Goal: Task Accomplishment & Management: Complete application form

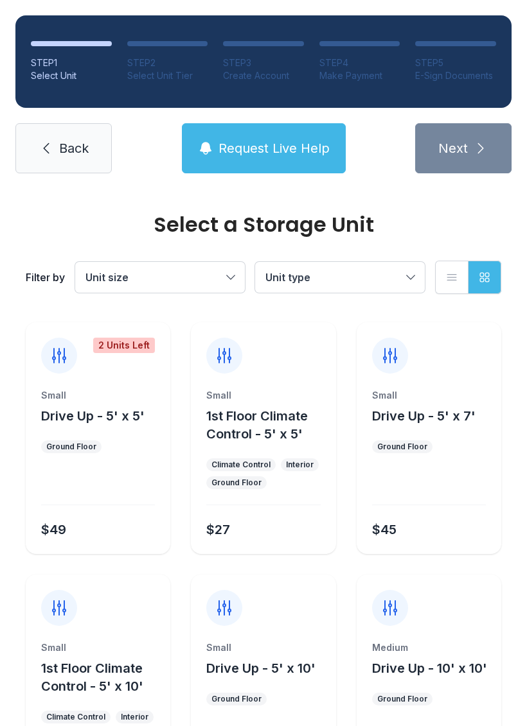
click at [250, 676] on button "Drive Up - 5' x 10'" at bounding box center [260, 668] width 109 height 18
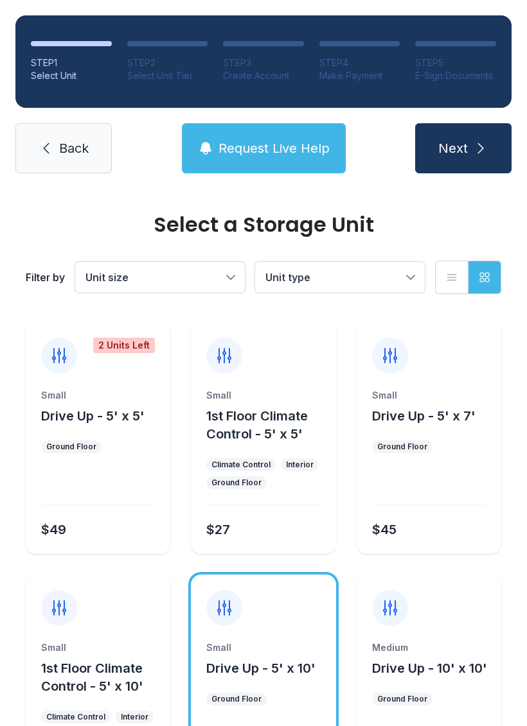
click at [450, 148] on span "Next" at bounding box center [453, 148] width 30 height 18
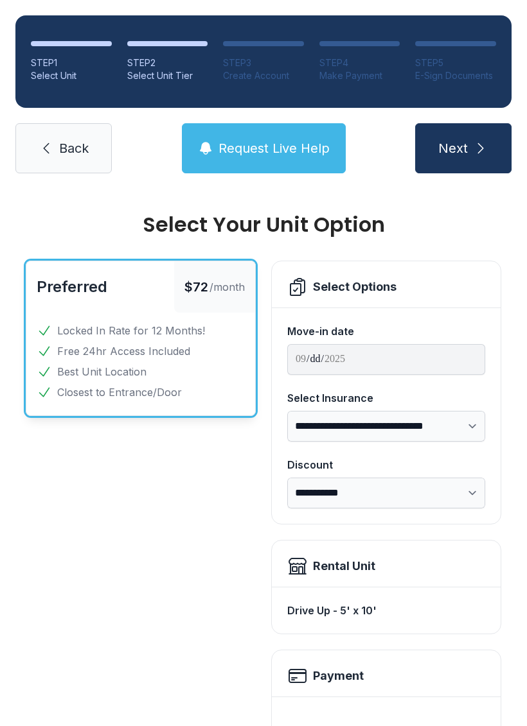
click at [59, 146] on span "Back" at bounding box center [74, 148] width 30 height 18
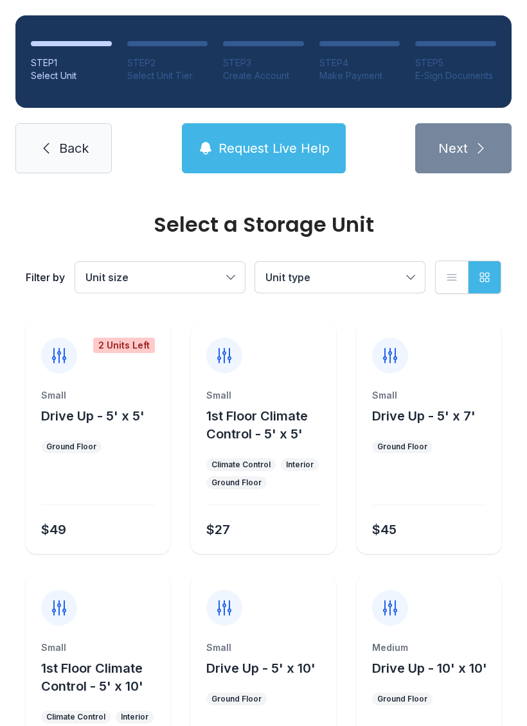
click at [287, 148] on span "Request Live Help" at bounding box center [273, 148] width 111 height 18
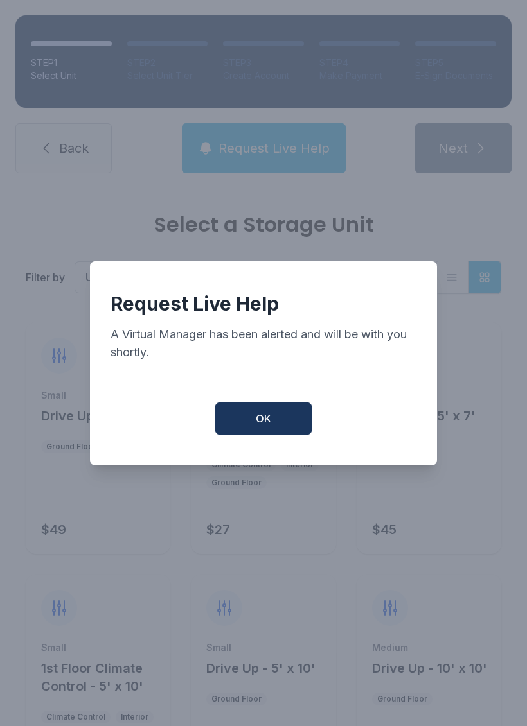
click at [279, 419] on button "OK" at bounding box center [263, 419] width 96 height 32
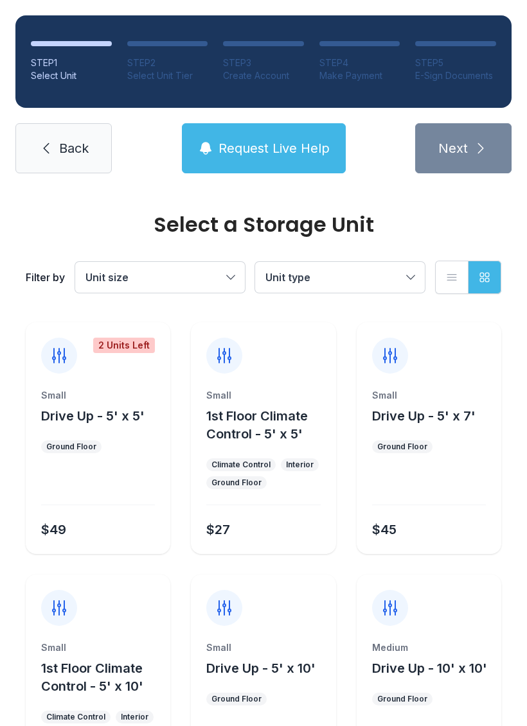
click at [247, 521] on div "$27" at bounding box center [260, 527] width 119 height 23
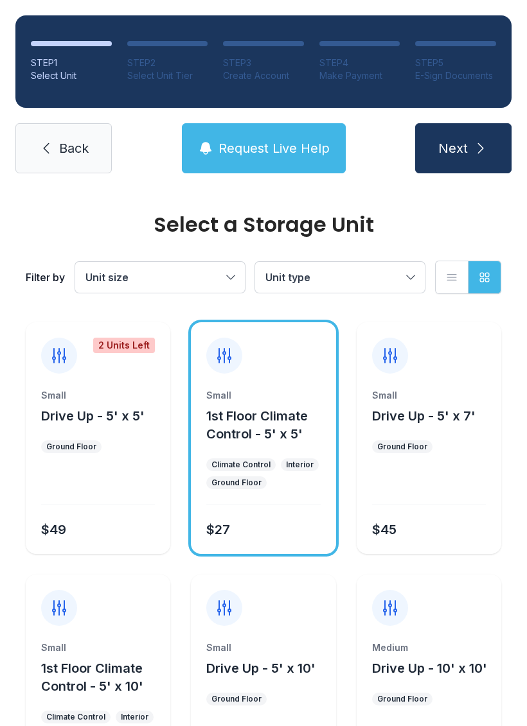
click at [465, 149] on span "Next" at bounding box center [453, 148] width 30 height 18
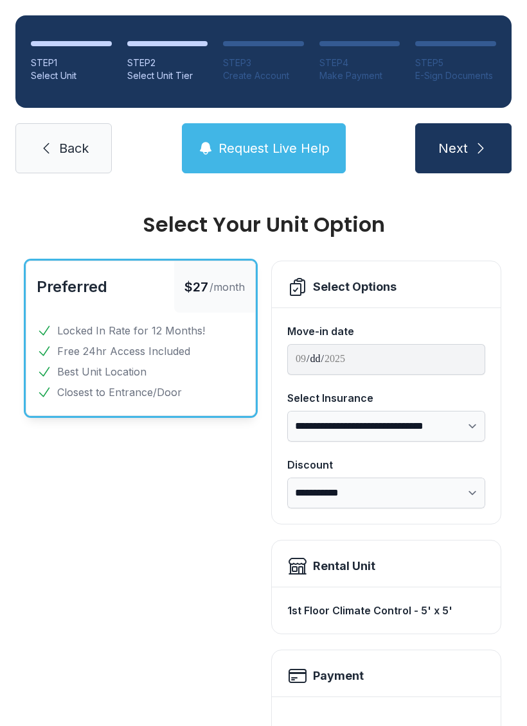
click at [308, 160] on button "Request Live Help" at bounding box center [264, 148] width 164 height 50
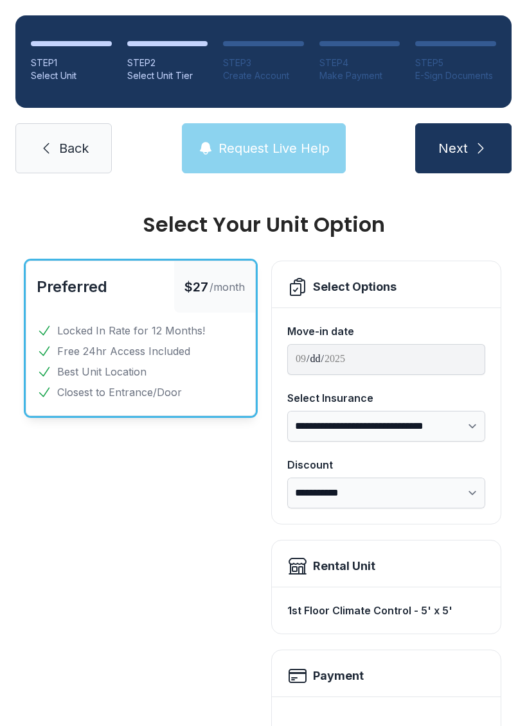
click at [308, 159] on div "Request Live Help A Virtual Manager has been alerted and will be with you short…" at bounding box center [263, 363] width 527 height 726
click at [293, 164] on button "Request Live Help" at bounding box center [264, 148] width 164 height 50
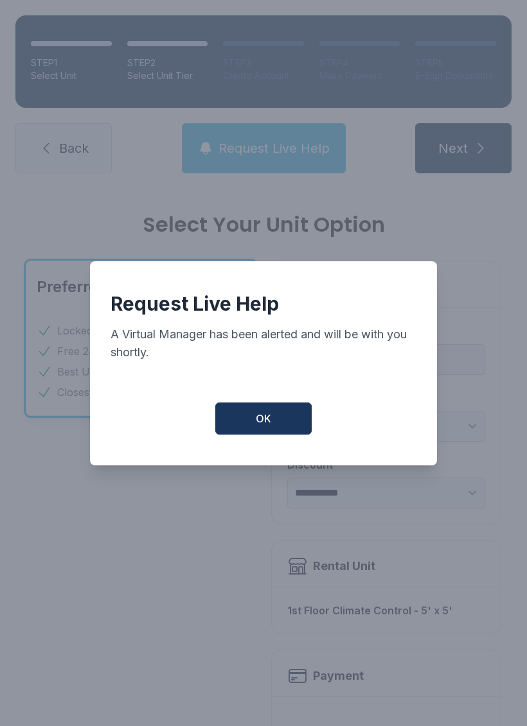
click at [288, 416] on button "OK" at bounding box center [263, 419] width 96 height 32
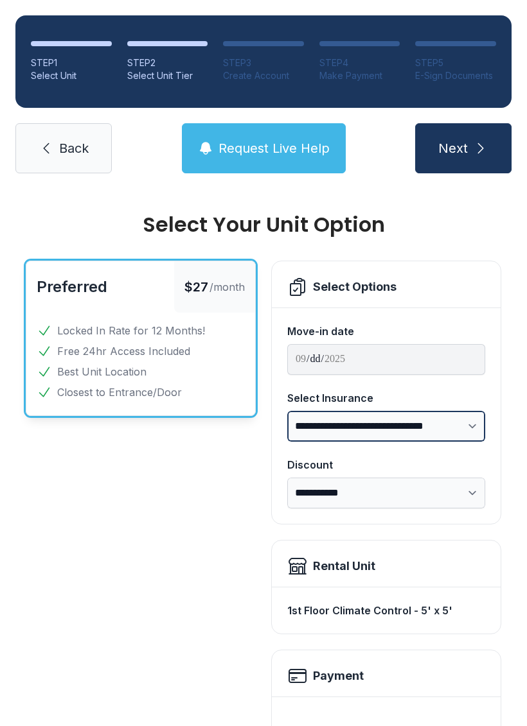
click at [288, 416] on select "**********" at bounding box center [386, 426] width 198 height 31
click at [63, 151] on span "Back" at bounding box center [74, 148] width 30 height 18
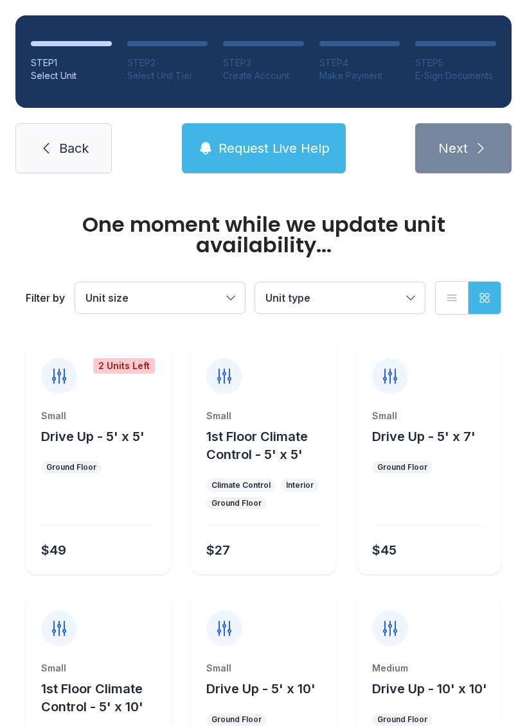
click at [59, 154] on span "Back" at bounding box center [74, 148] width 30 height 18
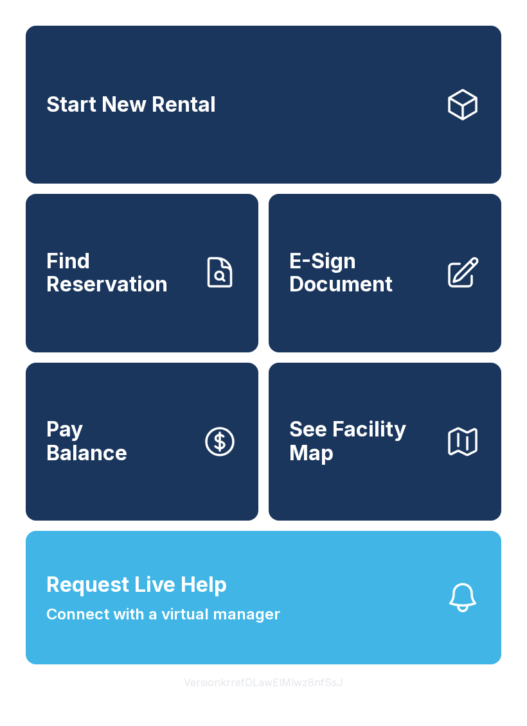
click at [169, 312] on link "Find Reservation" at bounding box center [142, 273] width 232 height 158
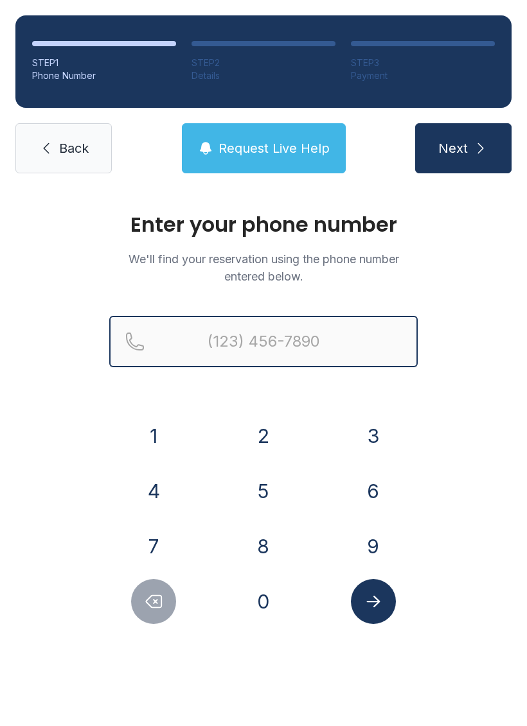
click at [216, 342] on input "Reservation phone number" at bounding box center [263, 341] width 308 height 51
type input "[PHONE_NUMBER]"
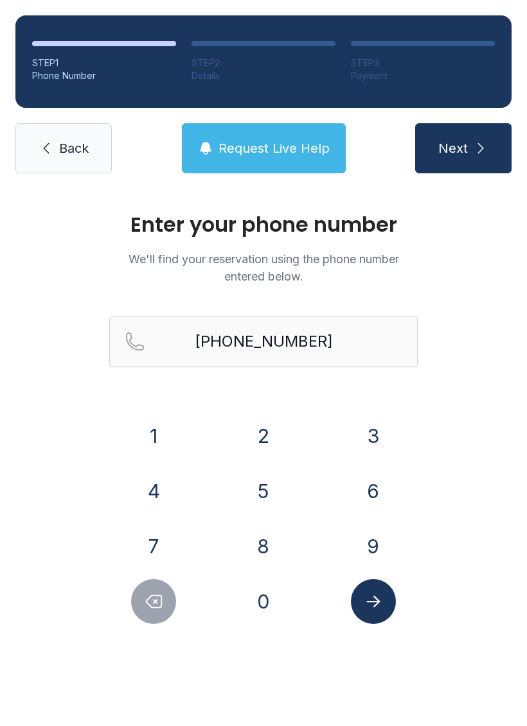
click at [460, 146] on span "Next" at bounding box center [453, 148] width 30 height 18
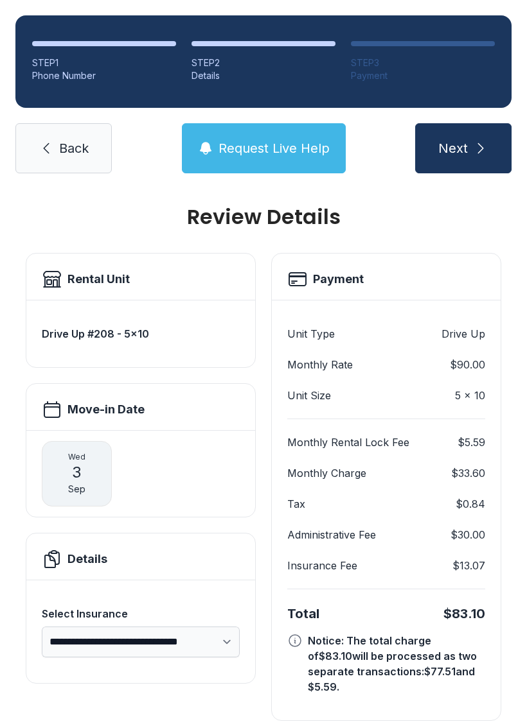
scroll to position [7, 0]
click at [296, 146] on span "Request Live Help" at bounding box center [273, 148] width 111 height 18
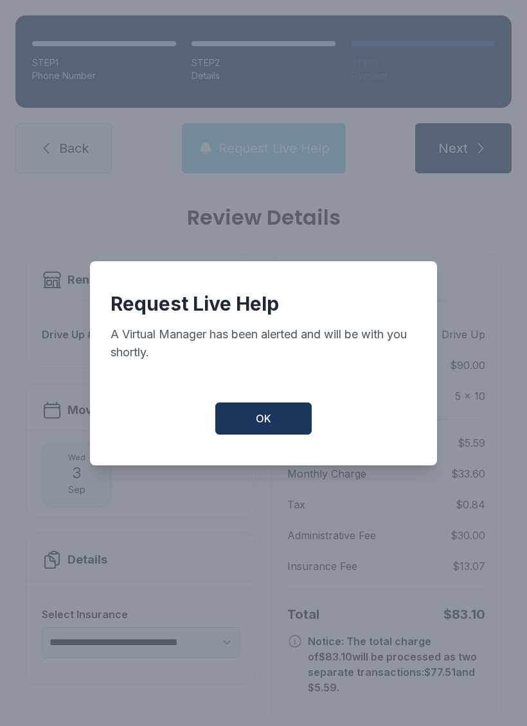
click at [296, 146] on div "Request Live Help A Virtual Manager has been alerted and will be with you short…" at bounding box center [263, 363] width 527 height 726
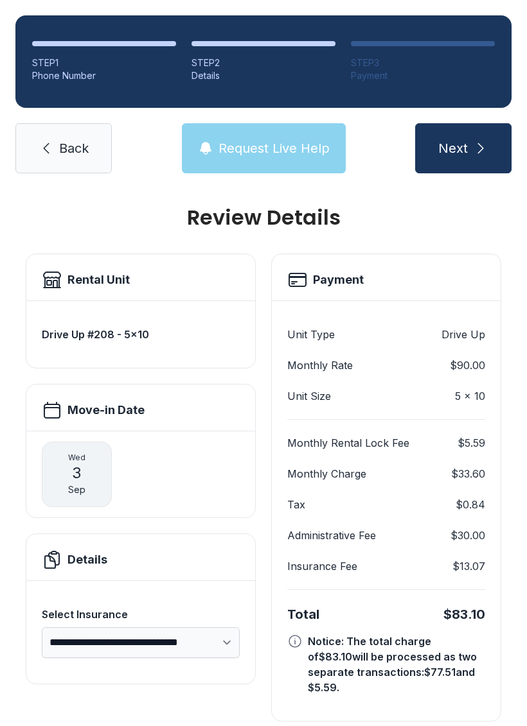
click at [288, 146] on span "Request Live Help" at bounding box center [273, 148] width 111 height 18
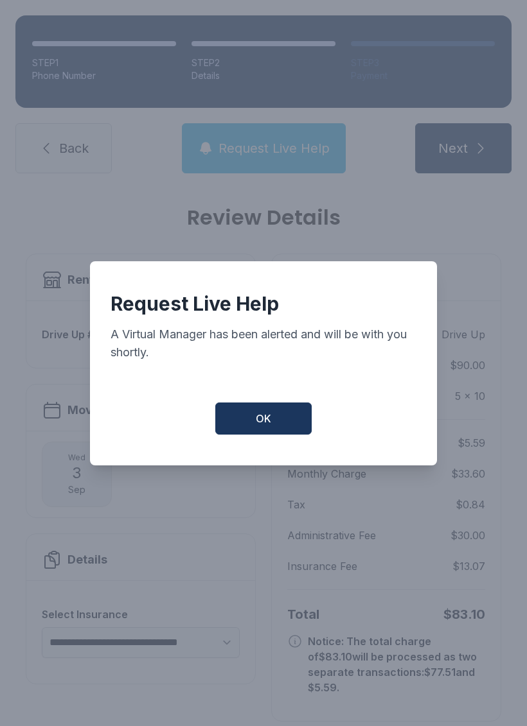
click at [257, 424] on span "OK" at bounding box center [263, 418] width 15 height 15
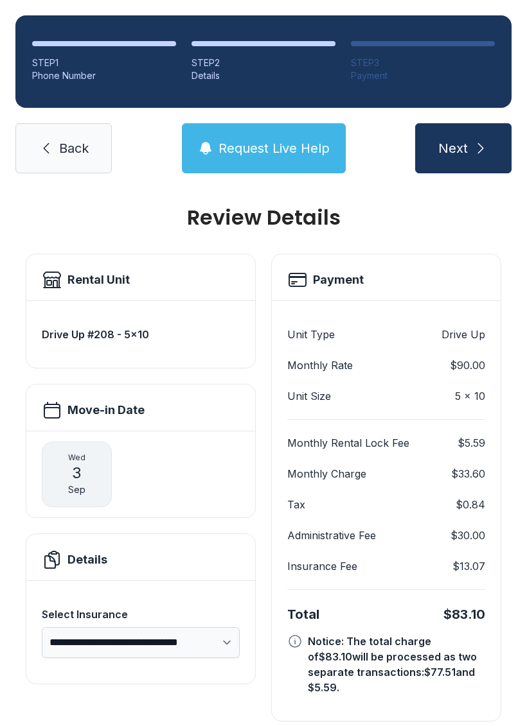
click at [270, 139] on button "Request Live Help" at bounding box center [264, 148] width 164 height 50
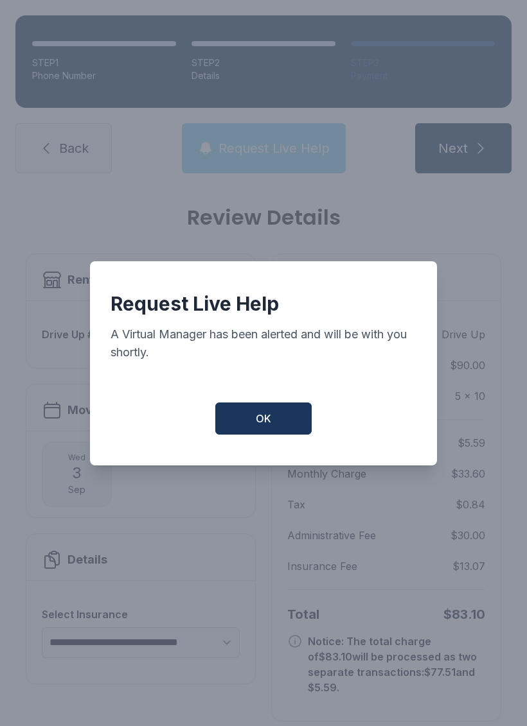
click at [270, 138] on div "Request Live Help A Virtual Manager has been alerted and will be with you short…" at bounding box center [263, 363] width 527 height 726
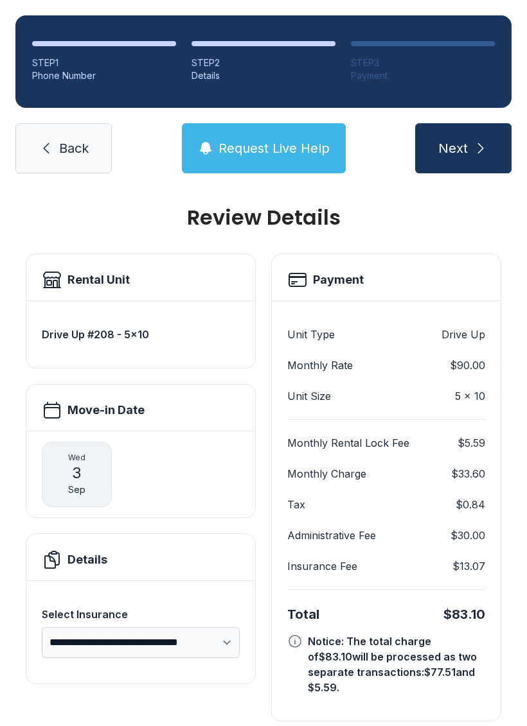
click at [458, 150] on span "Next" at bounding box center [453, 148] width 30 height 18
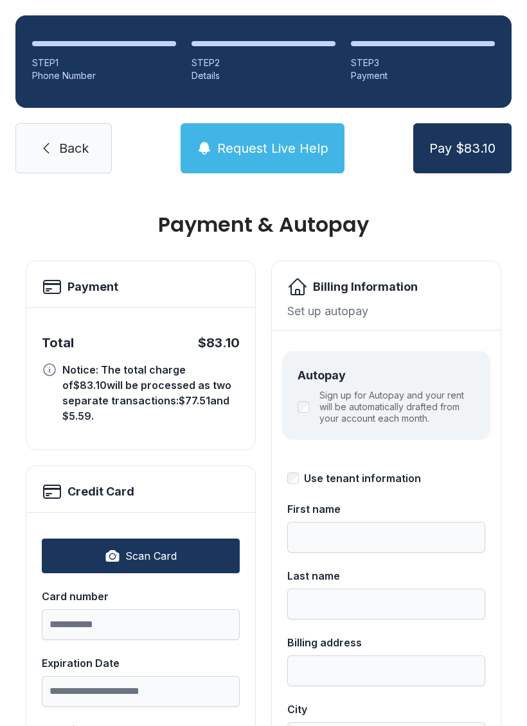
click at [274, 157] on button "Request Live Help" at bounding box center [262, 148] width 164 height 50
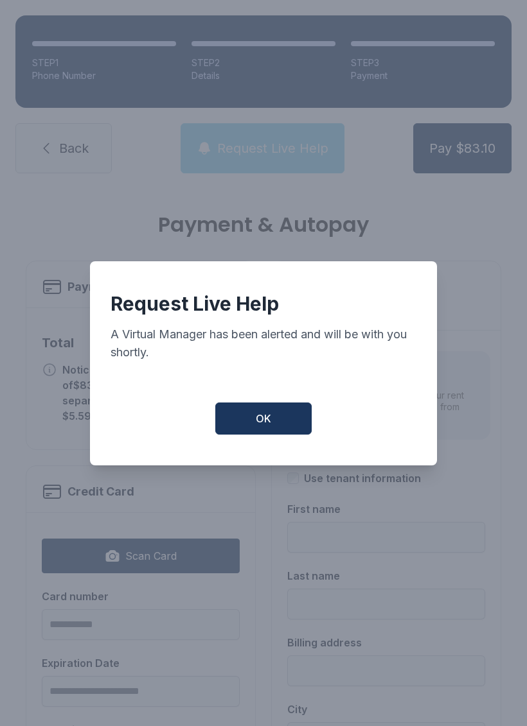
click at [274, 157] on div "Request Live Help A Virtual Manager has been alerted and will be with you short…" at bounding box center [263, 363] width 527 height 726
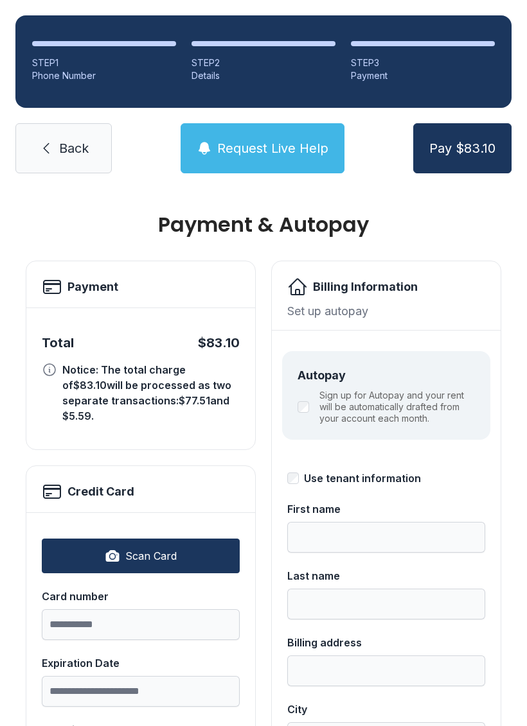
click at [290, 159] on button "Request Live Help" at bounding box center [262, 148] width 164 height 50
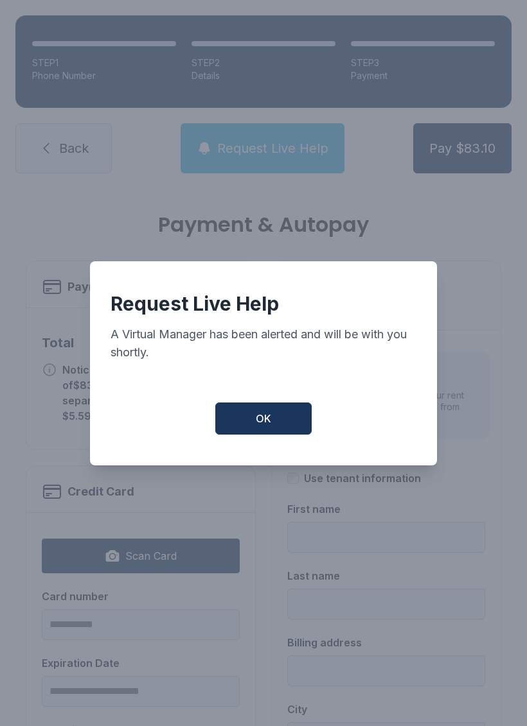
click at [279, 410] on button "OK" at bounding box center [263, 419] width 96 height 32
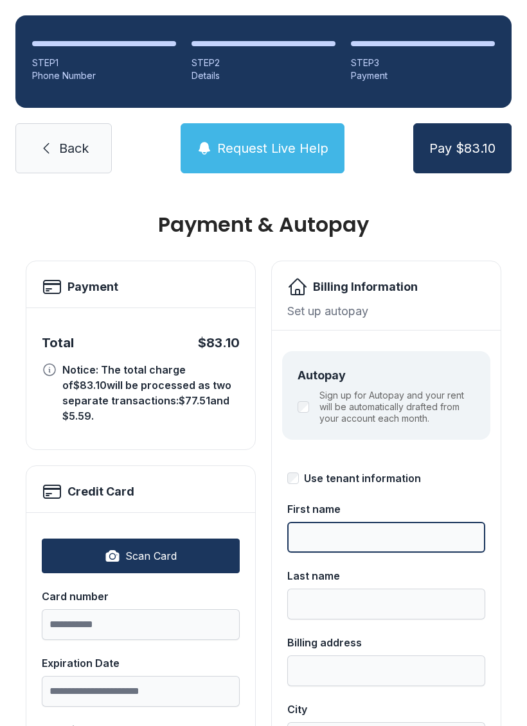
click at [332, 537] on input "First name" at bounding box center [386, 537] width 198 height 31
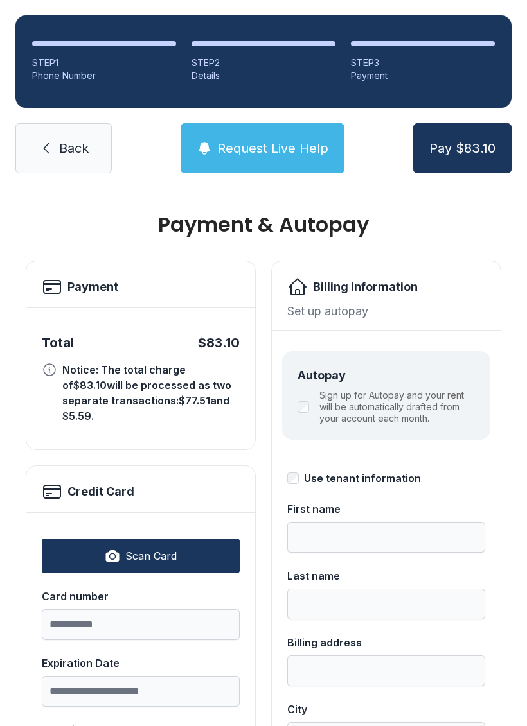
click at [53, 141] on icon at bounding box center [46, 148] width 15 height 15
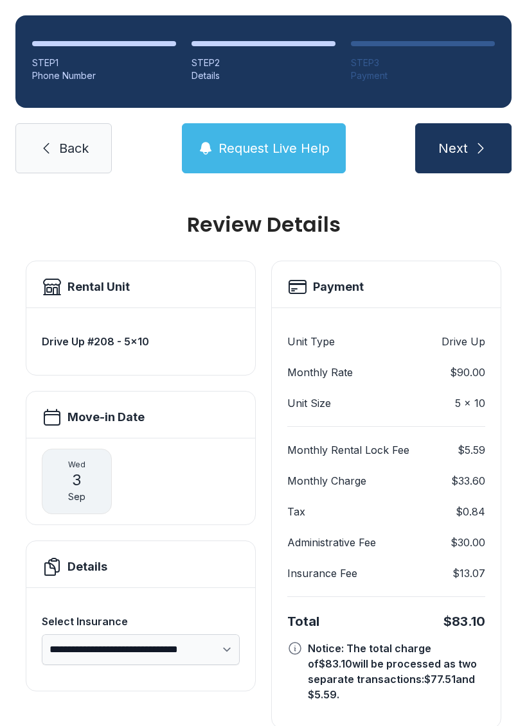
click at [69, 161] on link "Back" at bounding box center [63, 148] width 96 height 50
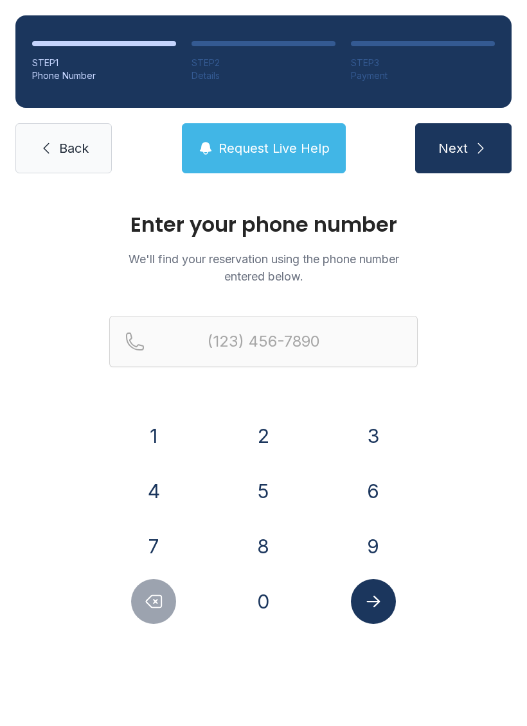
click at [84, 165] on link "Back" at bounding box center [63, 148] width 96 height 50
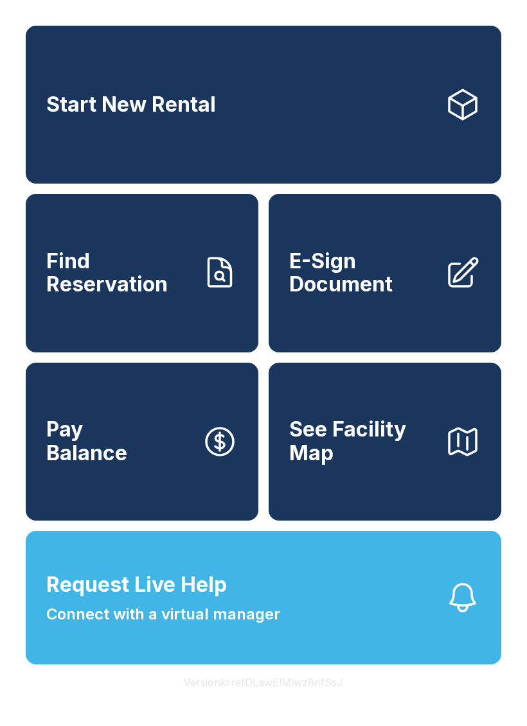
click at [336, 283] on span "E-Sign Document" at bounding box center [361, 273] width 145 height 47
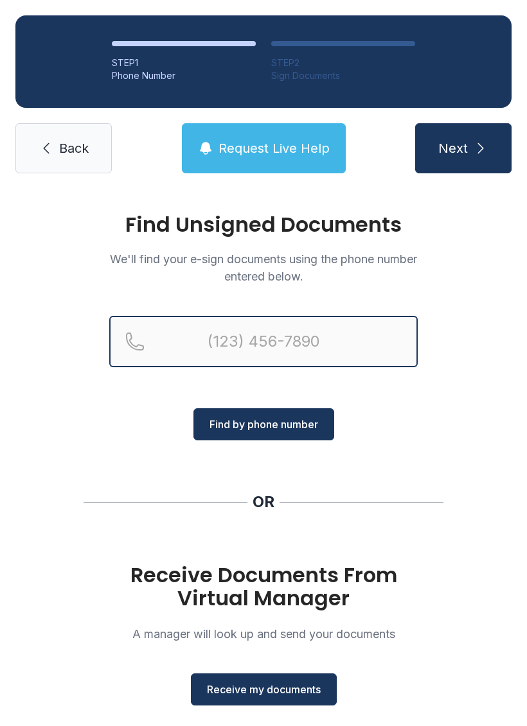
click at [250, 340] on input "Reservation phone number" at bounding box center [263, 341] width 308 height 51
type input "("
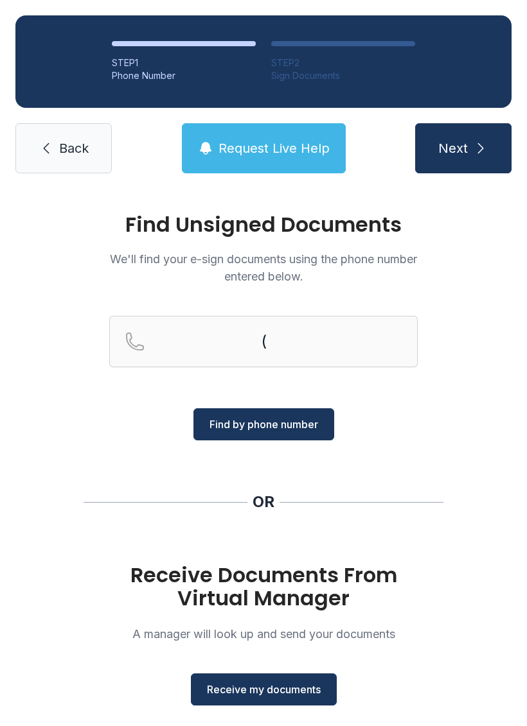
click at [98, 434] on div "Find Unsigned Documents We'll find your e-sign documents using the phone number…" at bounding box center [263, 473] width 527 height 568
click at [211, 697] on span "Receive my documents" at bounding box center [264, 689] width 114 height 15
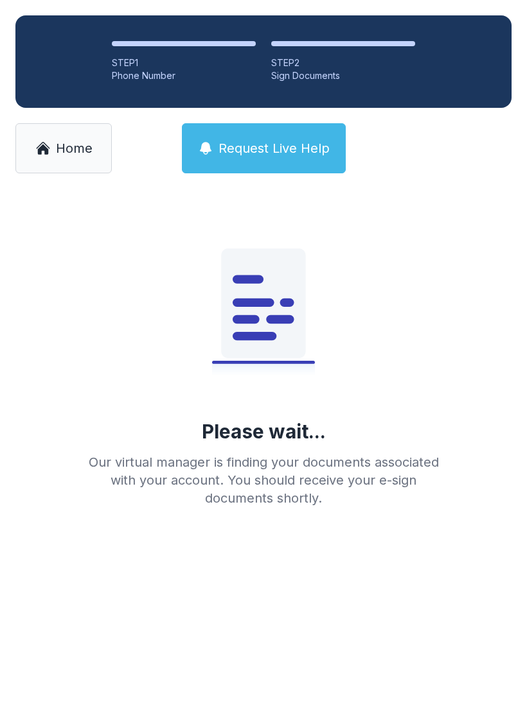
click at [44, 161] on link "Home" at bounding box center [63, 148] width 96 height 50
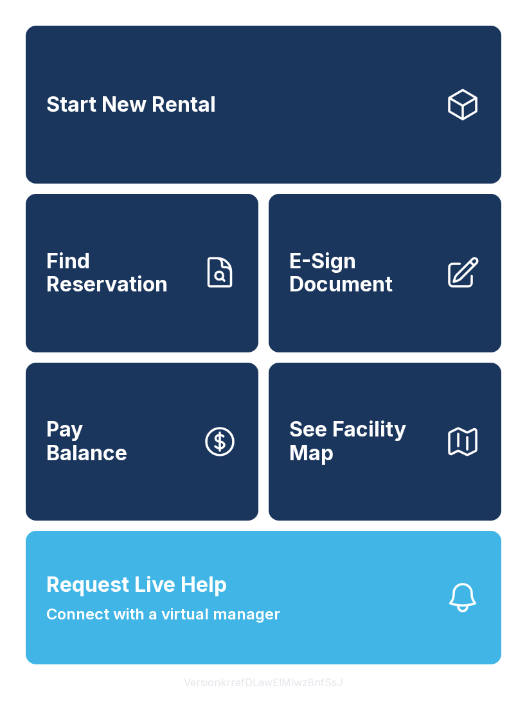
click at [99, 135] on link "Start New Rental" at bounding box center [263, 105] width 475 height 158
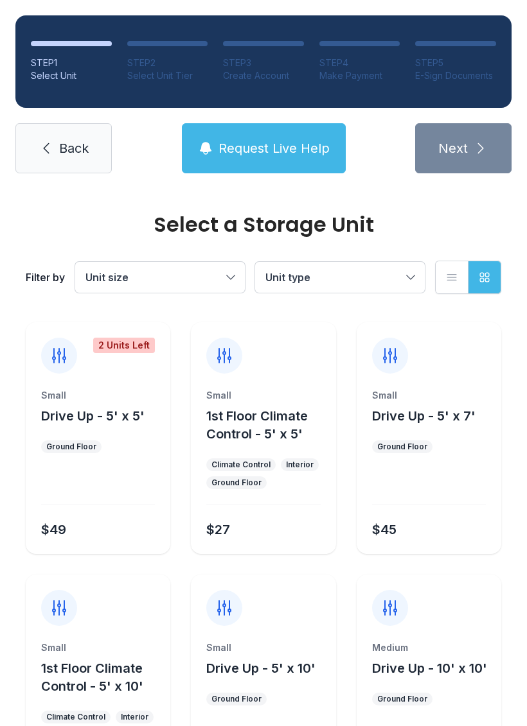
click at [63, 171] on link "Back" at bounding box center [63, 148] width 96 height 50
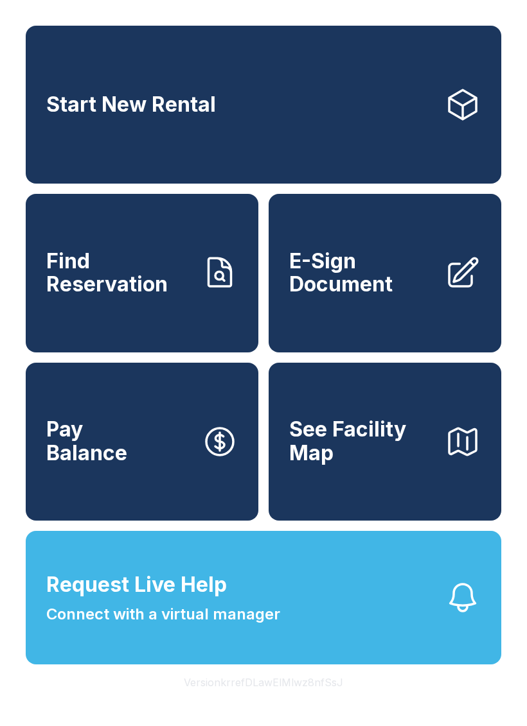
click at [389, 327] on link "E-Sign Document" at bounding box center [384, 273] width 232 height 158
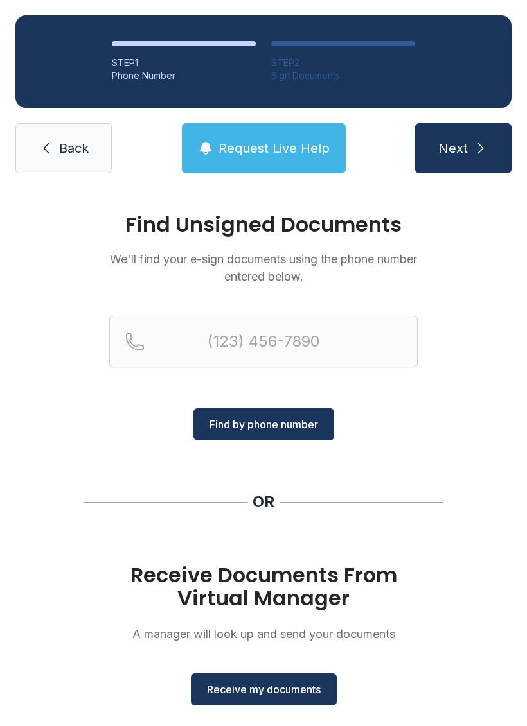
click at [258, 681] on button "Receive my documents" at bounding box center [264, 690] width 146 height 32
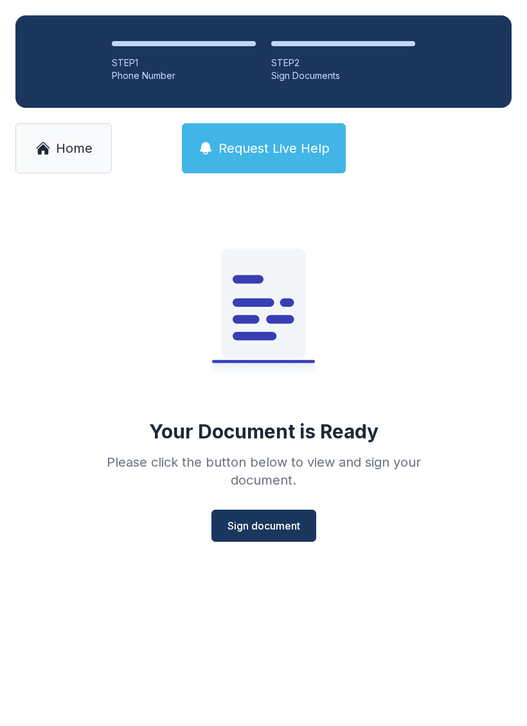
click at [263, 513] on button "Sign document" at bounding box center [263, 526] width 105 height 32
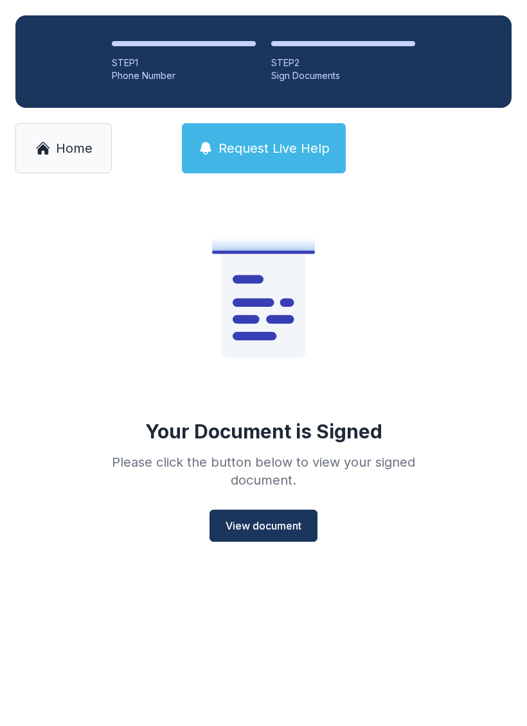
click at [44, 150] on div "Congratulations You have successfully signed your document. Continue Finish and…" at bounding box center [263, 363] width 527 height 726
click at [78, 171] on link "Home" at bounding box center [63, 148] width 96 height 50
